Goal: Check status

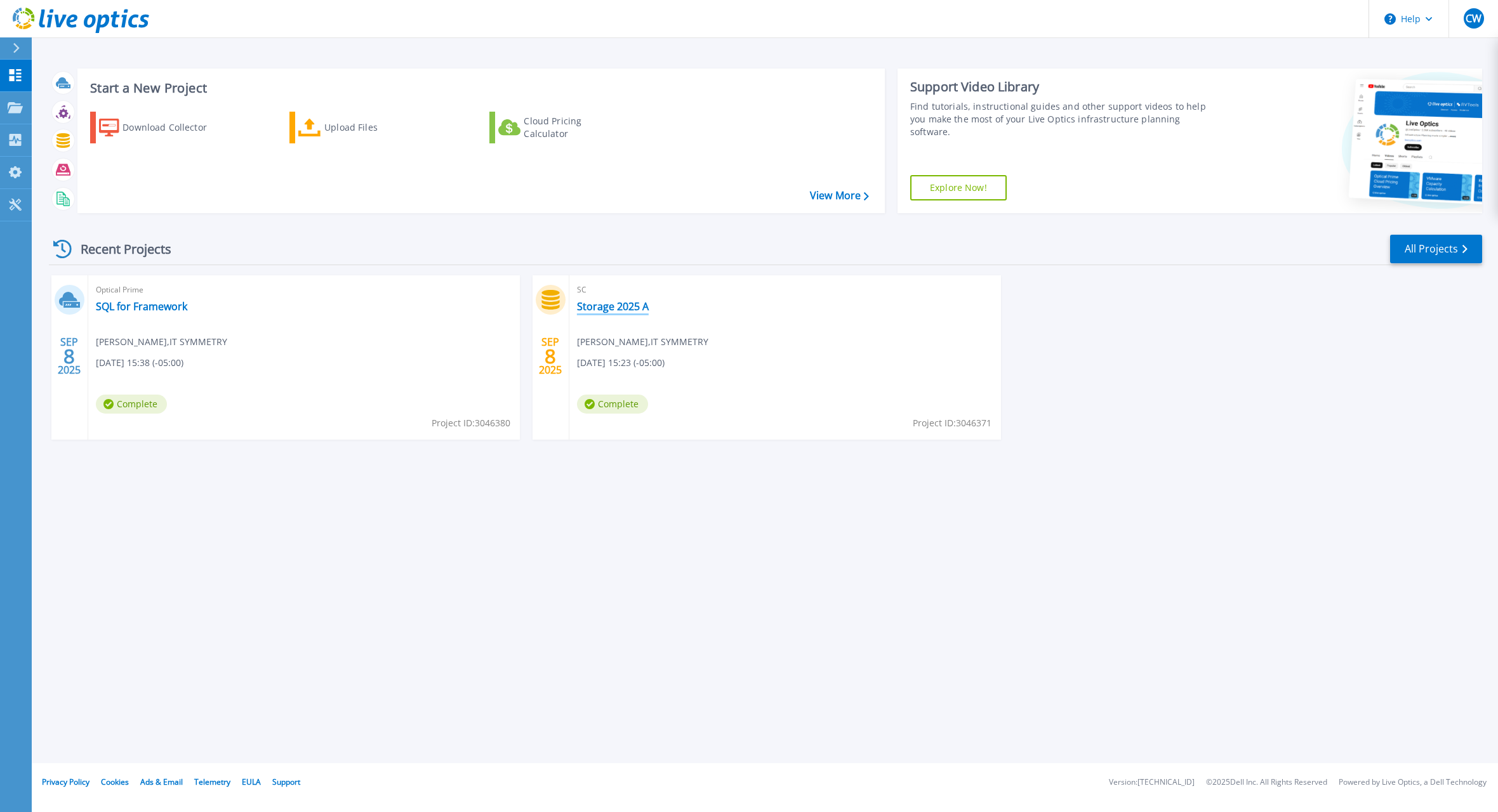
click at [614, 306] on link "Storage 2025 A" at bounding box center [613, 306] width 72 height 12
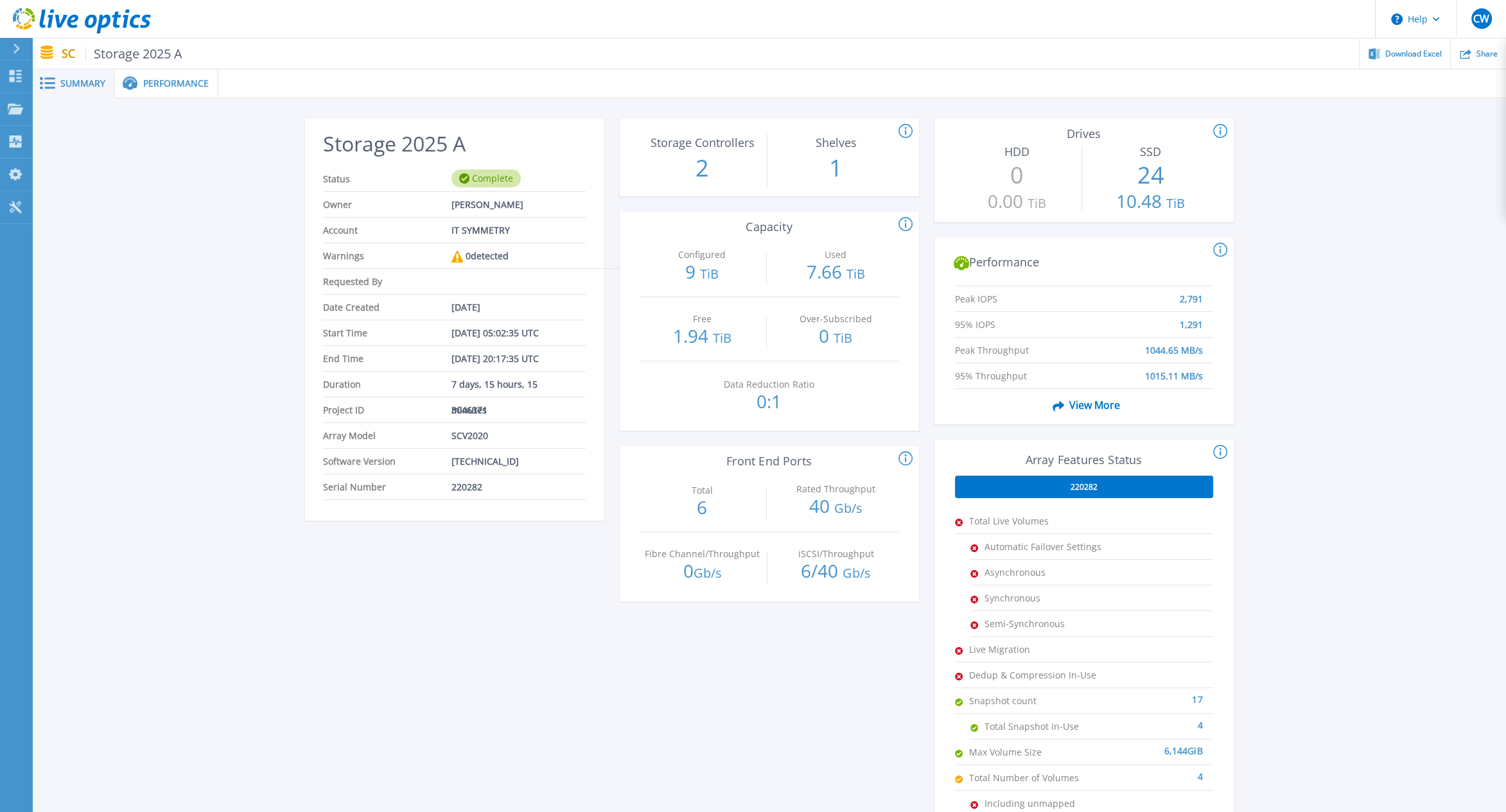
drag, startPoint x: 299, startPoint y: 392, endPoint x: 243, endPoint y: 152, distance: 246.4
click at [297, 386] on div "Storage 2025 A Status Complete Owner [PERSON_NAME] Account IT SYMMETRY Warnings…" at bounding box center [769, 480] width 1474 height 764
drag, startPoint x: 148, startPoint y: 338, endPoint x: 148, endPoint y: 293, distance: 45.0
click at [147, 322] on div "Storage 2025 A Status Complete Owner [PERSON_NAME] Account IT SYMMETRY Warnings…" at bounding box center [769, 480] width 1474 height 764
drag, startPoint x: 118, startPoint y: 210, endPoint x: 127, endPoint y: 189, distance: 22.8
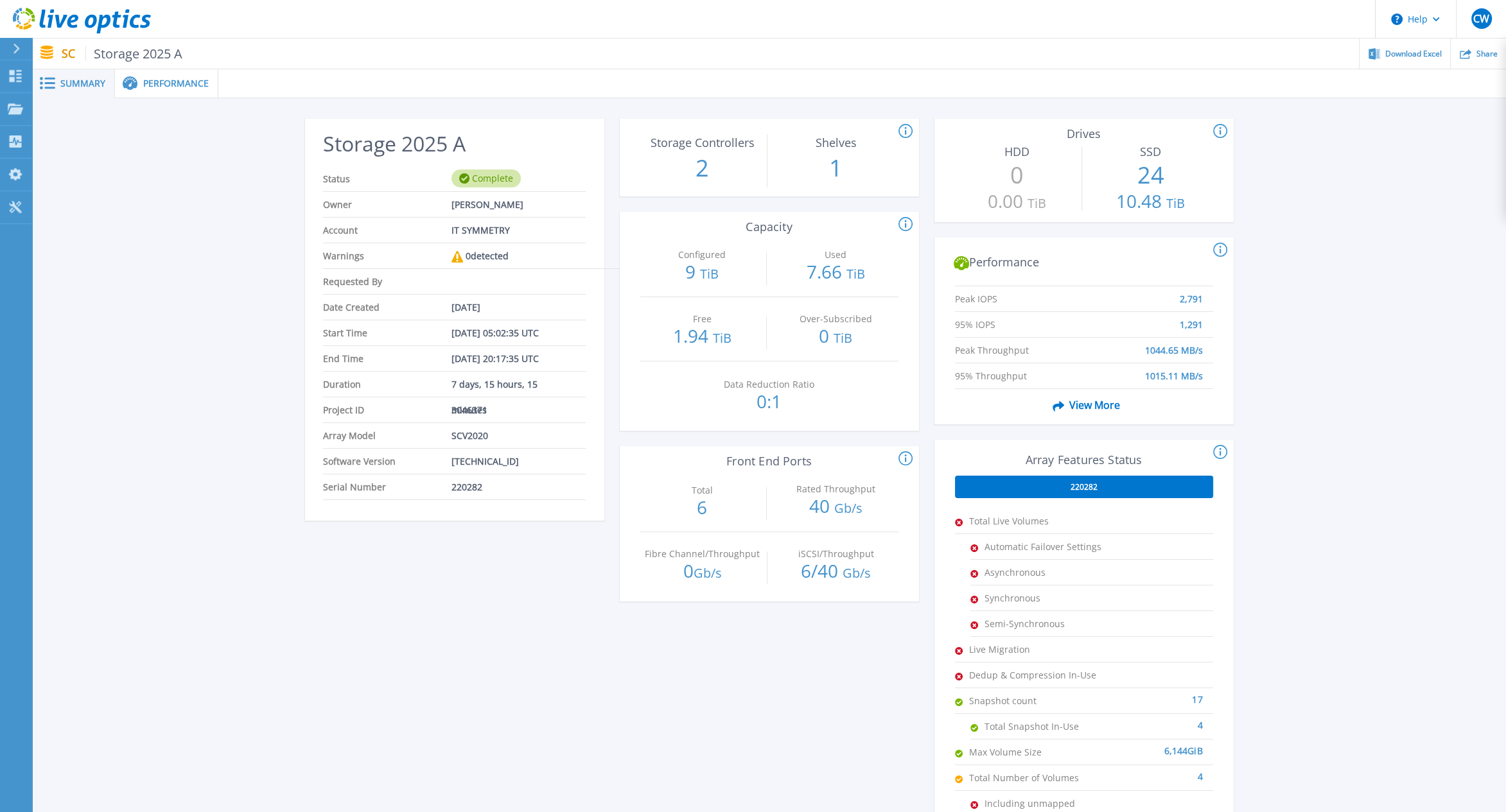
click at [118, 210] on div "Storage 2025 A Status Complete Owner [PERSON_NAME] Account IT SYMMETRY Warnings…" at bounding box center [769, 480] width 1474 height 764
click at [268, 286] on div "Storage 2025 A Status Complete Owner [PERSON_NAME] Account IT SYMMETRY Warnings…" at bounding box center [769, 480] width 1474 height 764
drag, startPoint x: 95, startPoint y: 390, endPoint x: 95, endPoint y: 363, distance: 27.0
click at [92, 387] on div "Storage 2025 A Status Complete Owner [PERSON_NAME] Account IT SYMMETRY Warnings…" at bounding box center [769, 480] width 1474 height 764
click at [1079, 484] on span "220282" at bounding box center [1084, 487] width 27 height 10
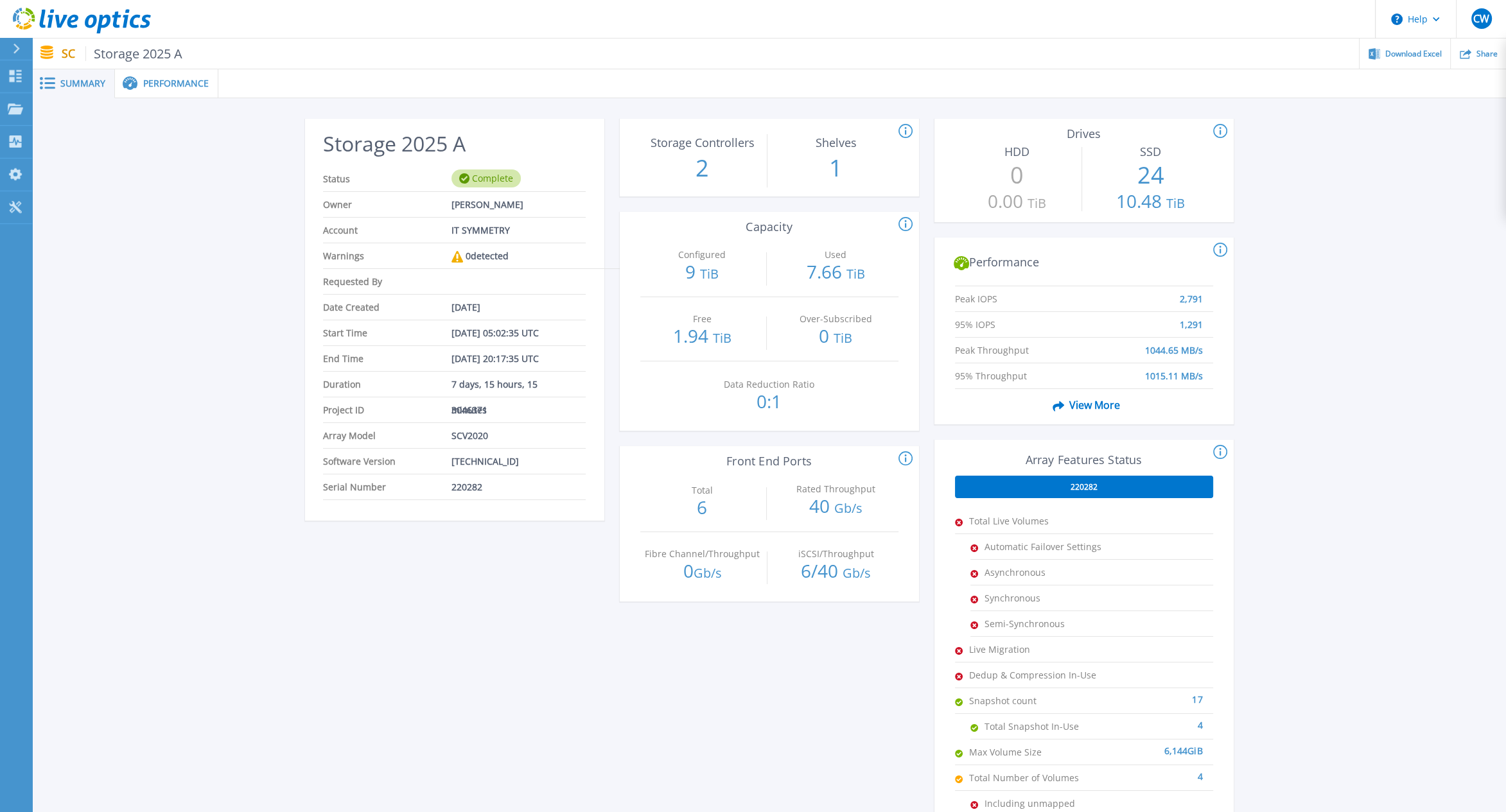
scroll to position [138, 0]
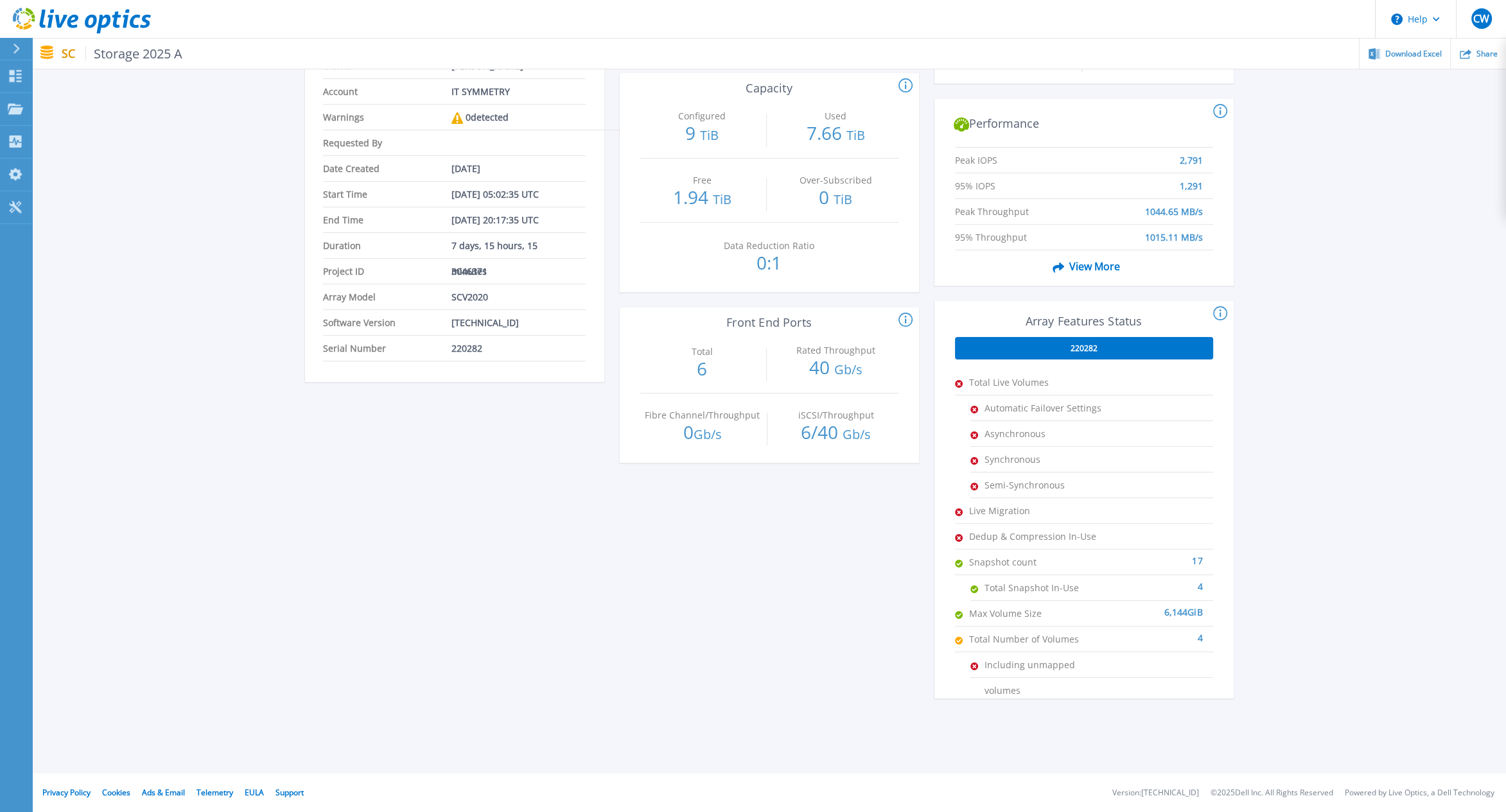
click at [1084, 265] on span "View More" at bounding box center [1083, 266] width 73 height 24
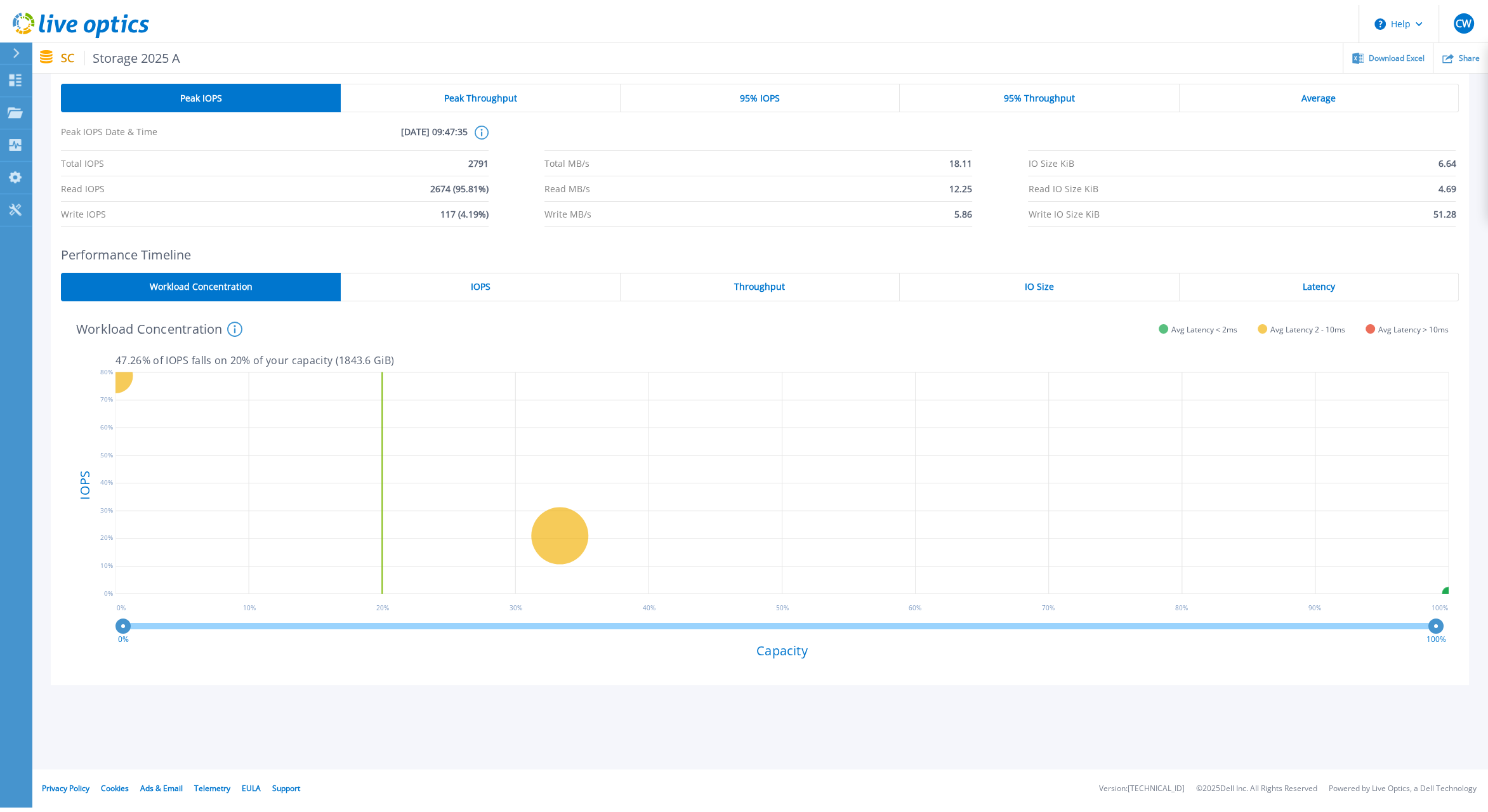
scroll to position [39, 0]
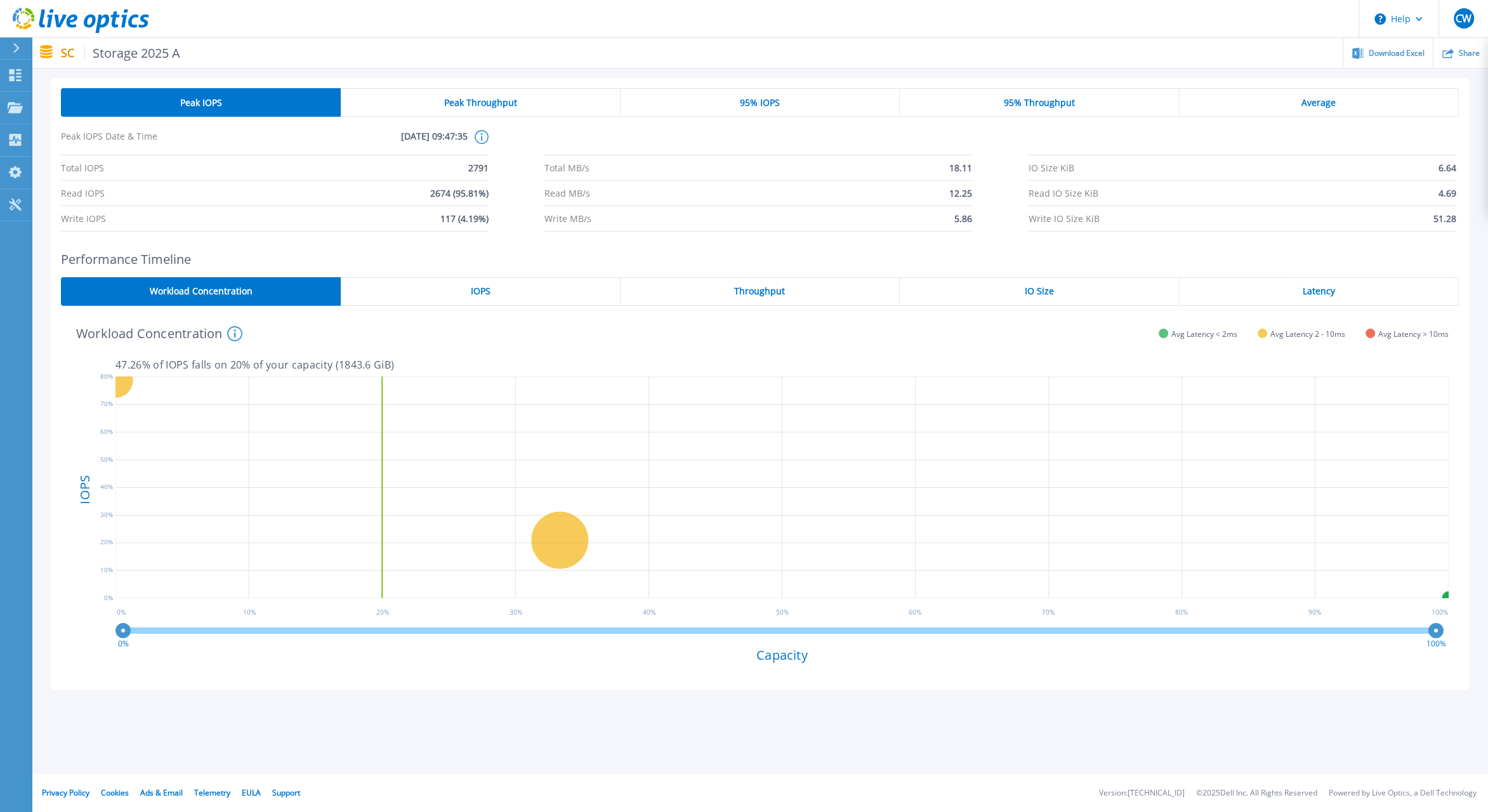
click at [329, 673] on div "0% 100% Capacity" at bounding box center [782, 650] width 1333 height 58
click at [58, 360] on div "Performance Timeline Workload Concentration IOPS Throughput IO Size Latency VM_…" at bounding box center [760, 471] width 1418 height 438
drag, startPoint x: 313, startPoint y: 719, endPoint x: 288, endPoint y: 604, distance: 117.7
click at [313, 719] on div "Peak IOPS Peak Throughput 95% IOPS 95% Throughput Average Peak IOPS Date & Time…" at bounding box center [759, 391] width 1456 height 667
